Goal: Task Accomplishment & Management: Manage account settings

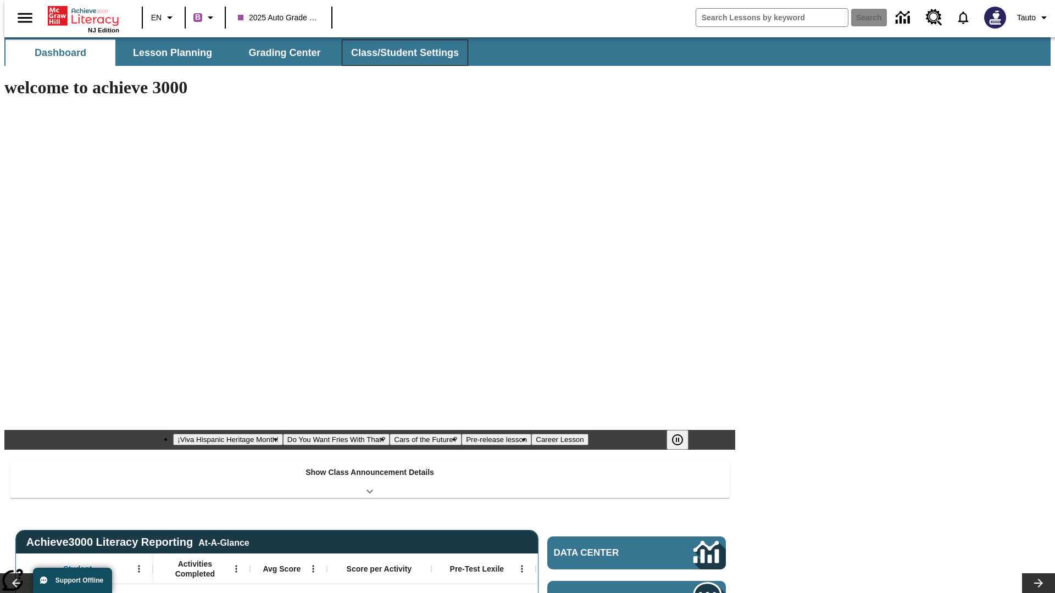
click at [399, 53] on span "Class/Student Settings" at bounding box center [405, 53] width 108 height 13
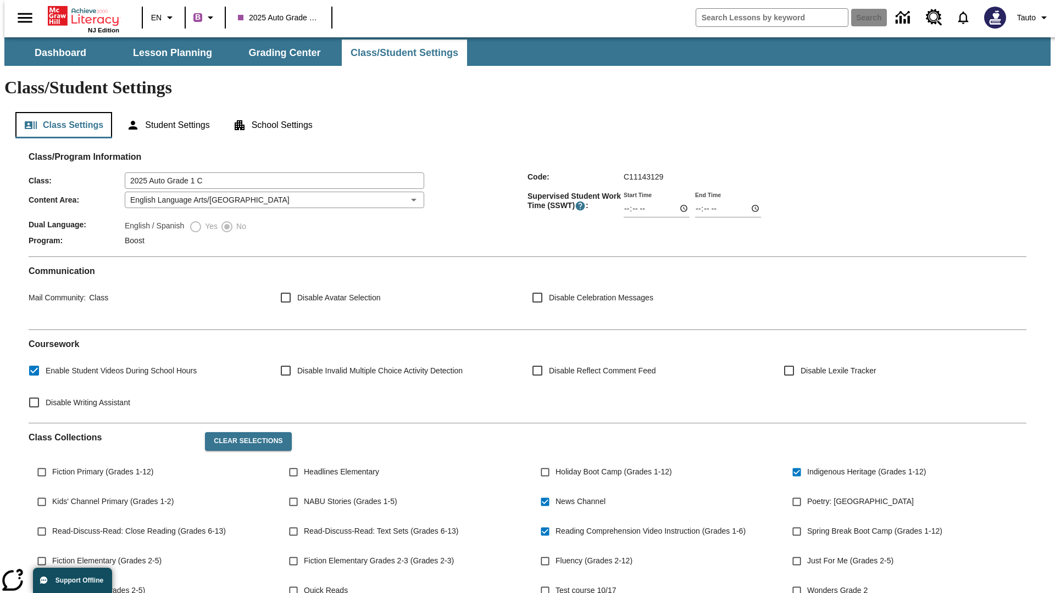
click at [59, 112] on button "Class Settings" at bounding box center [63, 125] width 97 height 26
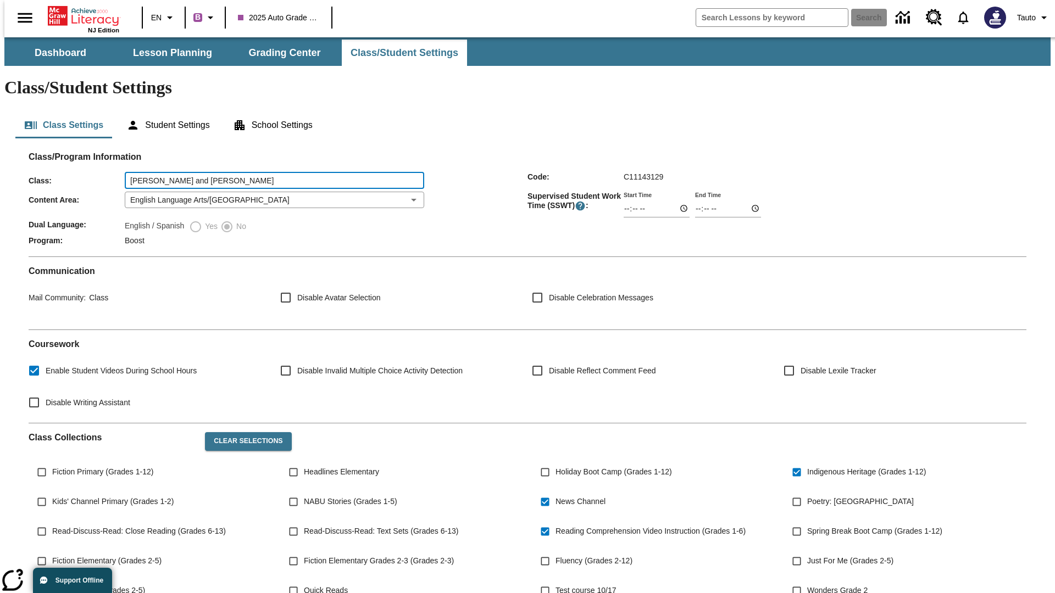
type input "[PERSON_NAME] and [PERSON_NAME]"
type input "06:00"
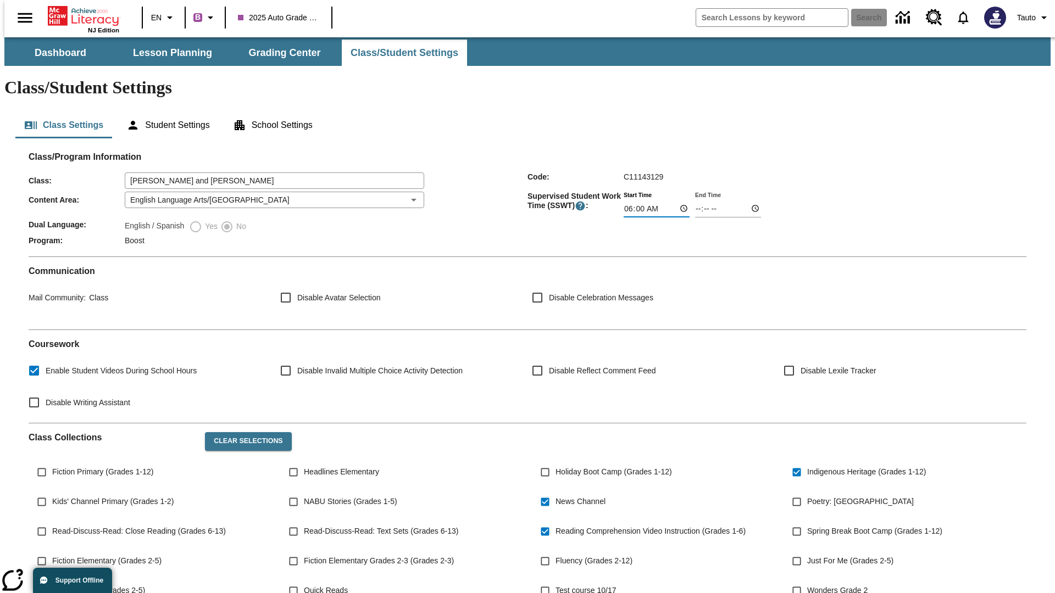
type input "06:01"
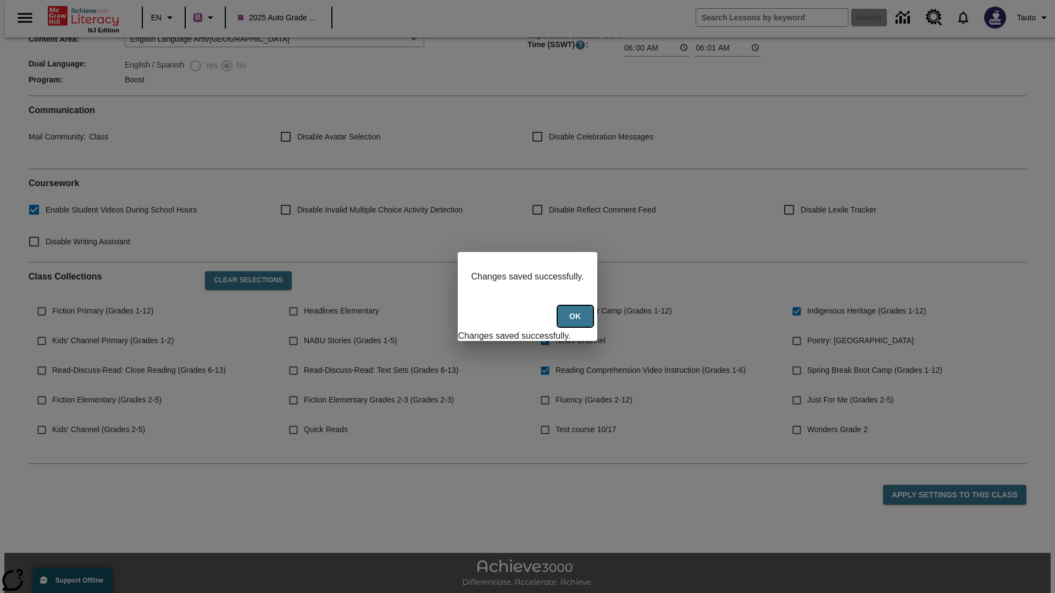
click at [576, 322] on button "Ok" at bounding box center [575, 316] width 35 height 21
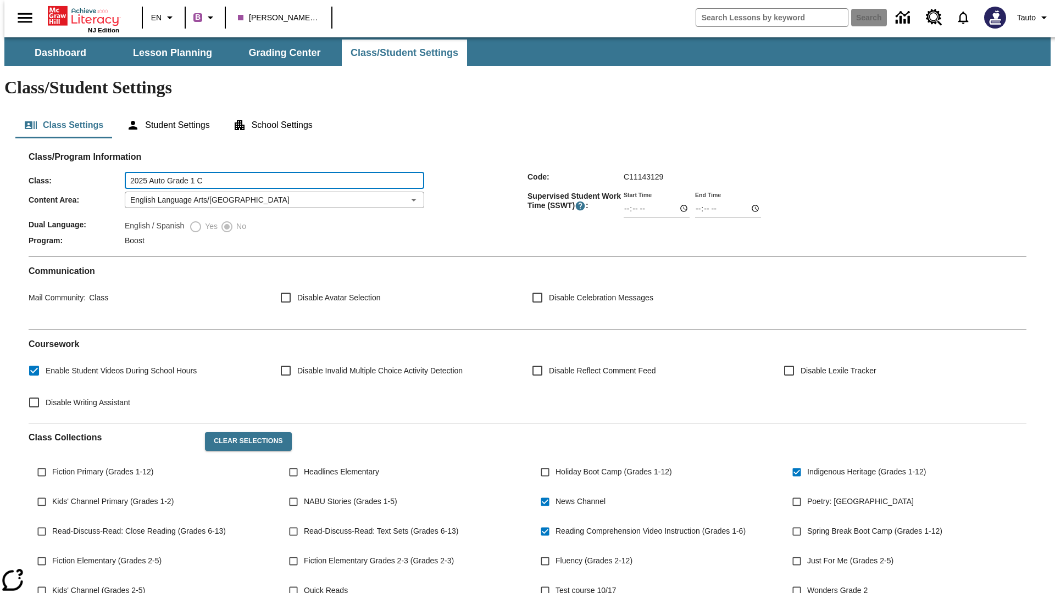
type input "2025 Auto Grade 1 C"
type input "06:00"
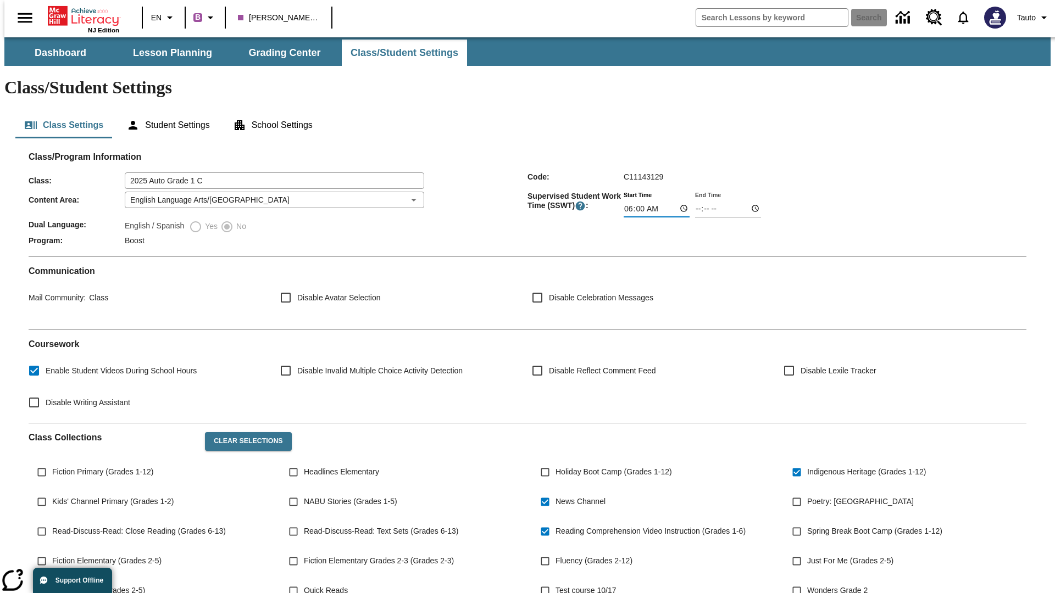
scroll to position [143, 0]
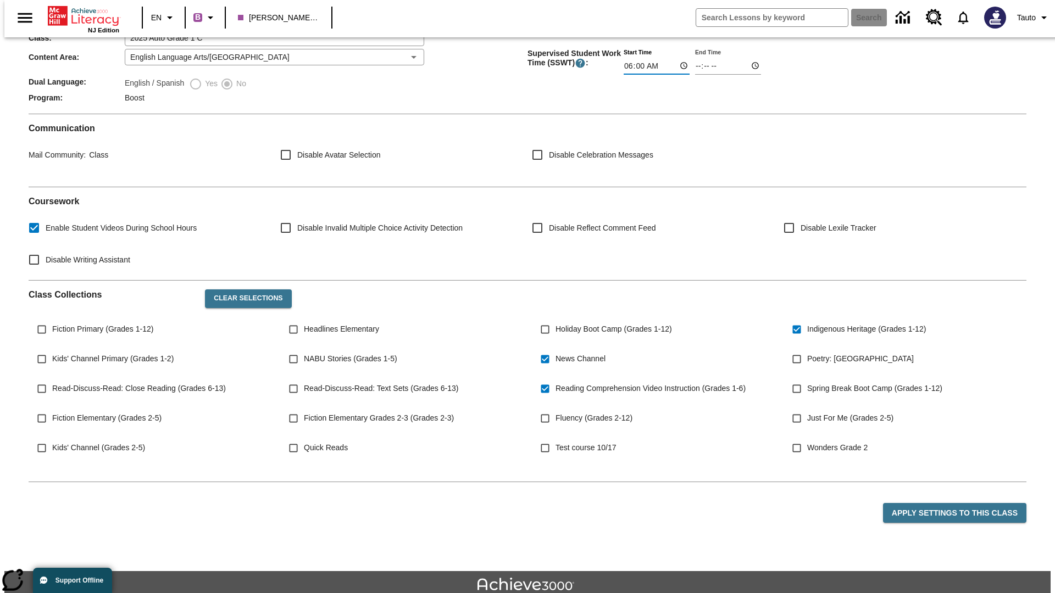
type input "06:01"
click at [961, 503] on button "Apply Settings to this Class" at bounding box center [954, 513] width 143 height 20
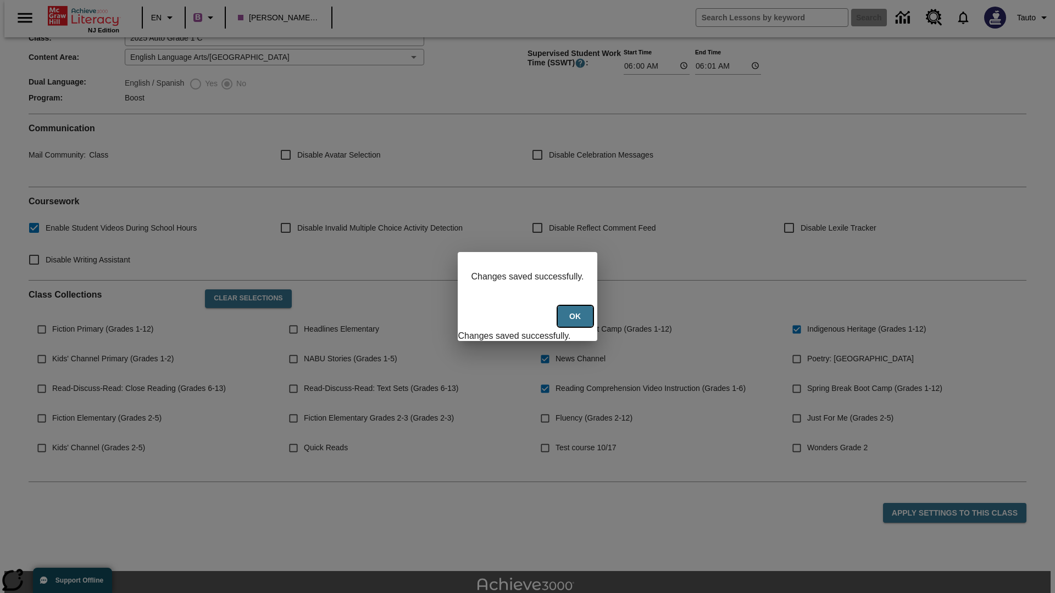
click at [576, 322] on button "Ok" at bounding box center [575, 316] width 35 height 21
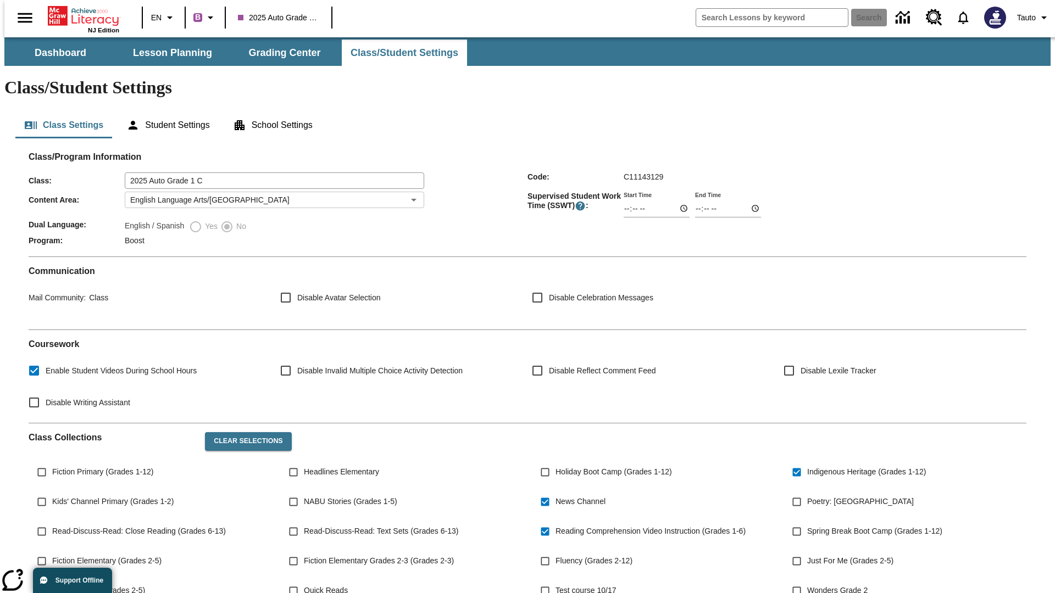
click at [271, 168] on body "Skip to main content NJ Edition EN B 2025 Auto Grade 1 C Search Tauto Dashboard…" at bounding box center [527, 411] width 1046 height 748
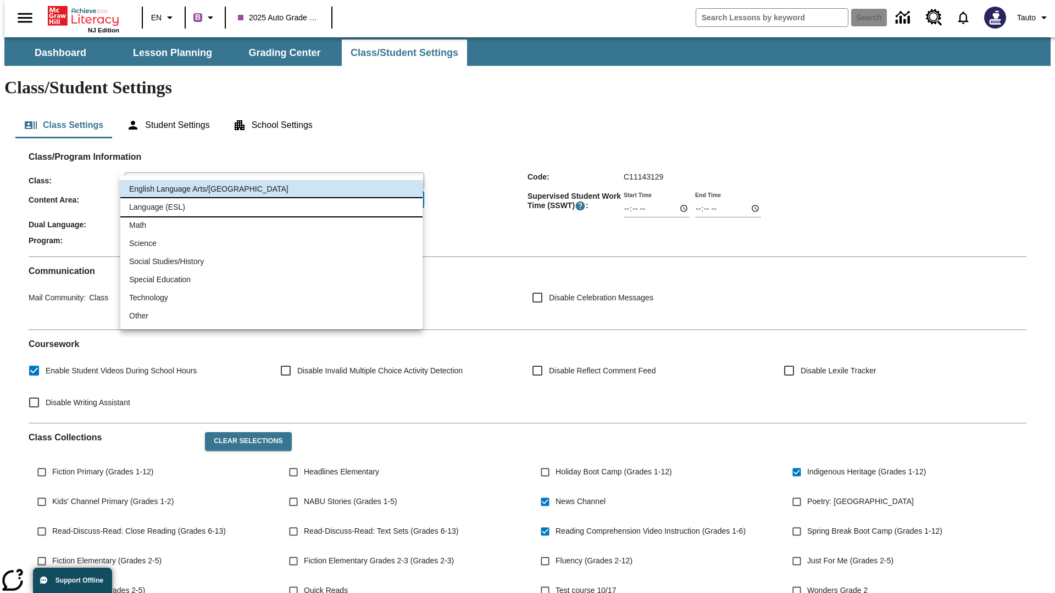
click at [271, 207] on li "Language (ESL)" at bounding box center [271, 207] width 302 height 18
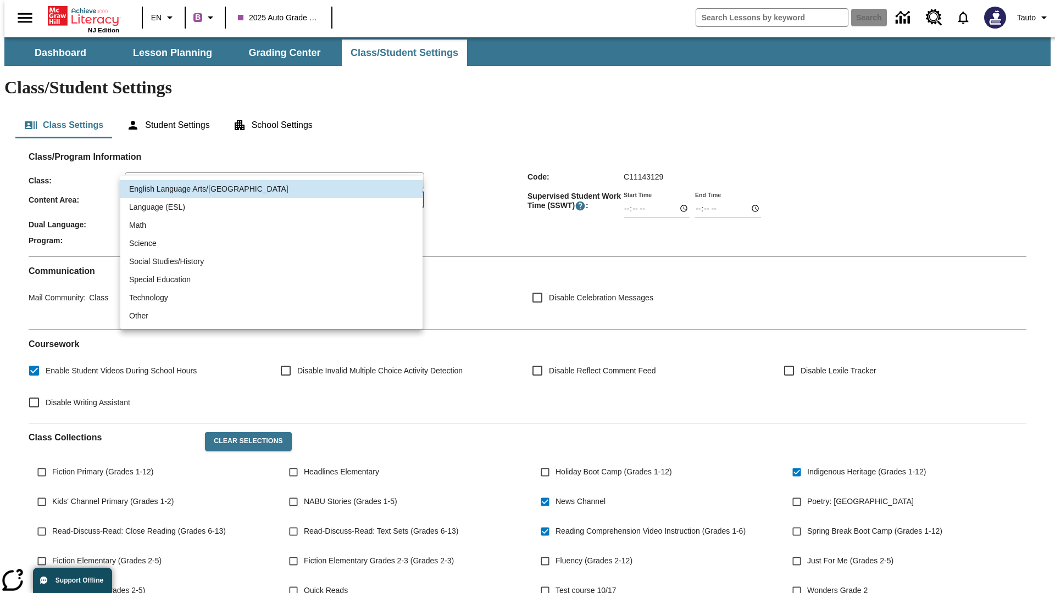
type input "2"
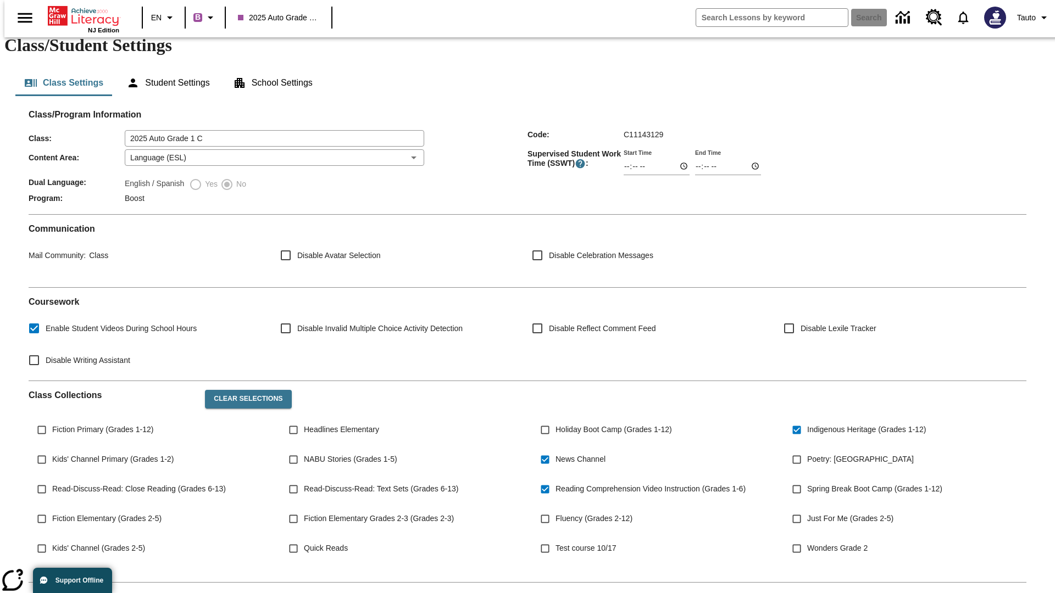
scroll to position [161, 0]
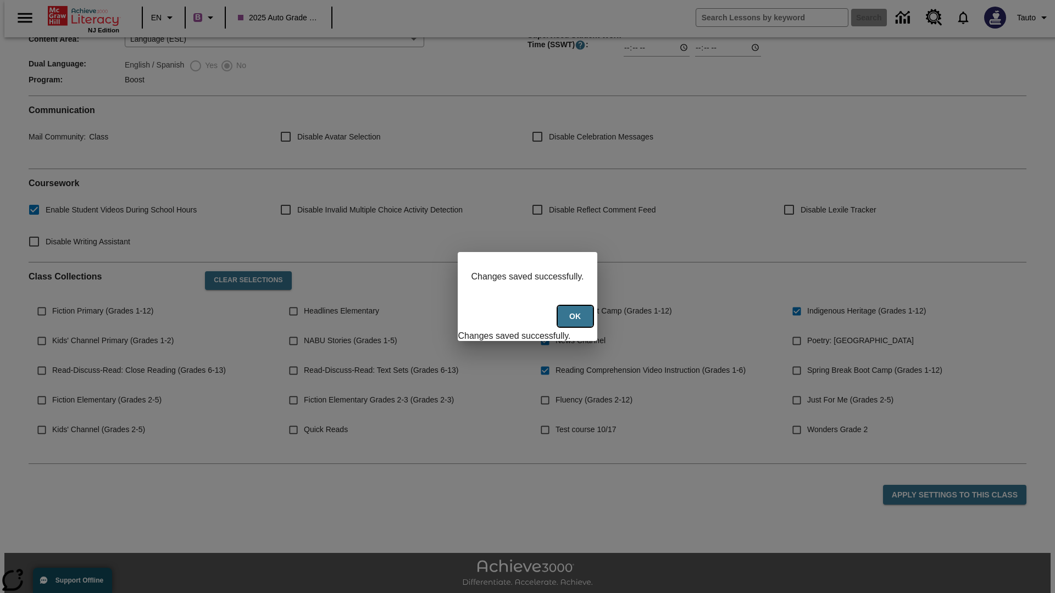
click at [576, 322] on button "Ok" at bounding box center [575, 316] width 35 height 21
